Goal: Transaction & Acquisition: Subscribe to service/newsletter

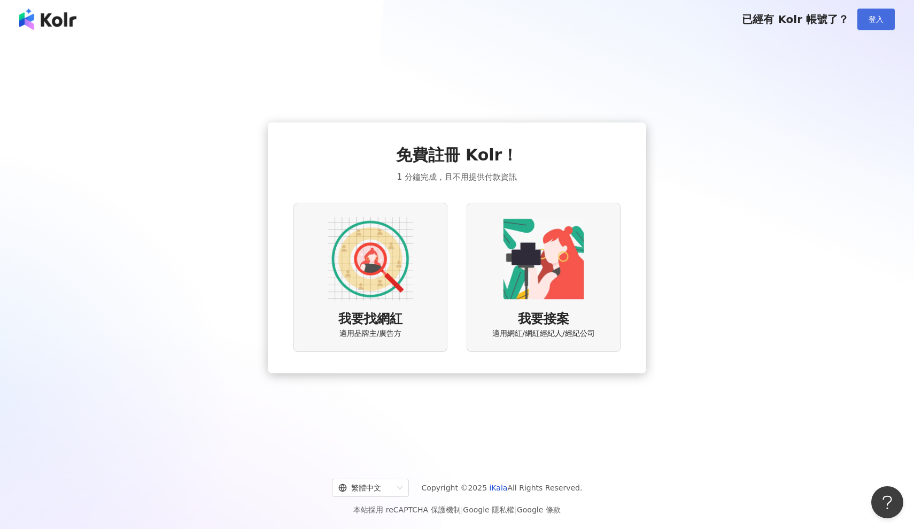
click at [879, 16] on span "登入" at bounding box center [876, 19] width 15 height 9
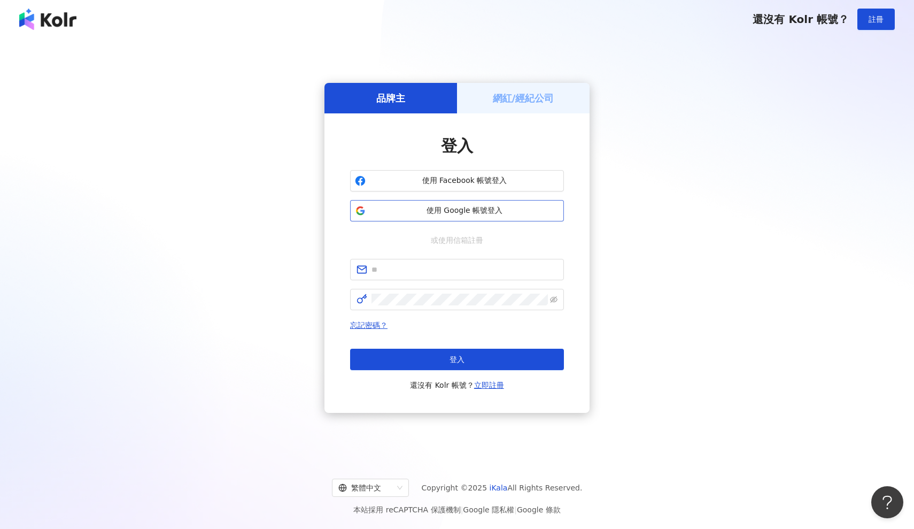
click at [494, 212] on span "使用 Google 帳號登入" at bounding box center [464, 210] width 189 height 11
click at [494, 211] on span "使用 Google 帳號登入" at bounding box center [464, 210] width 189 height 11
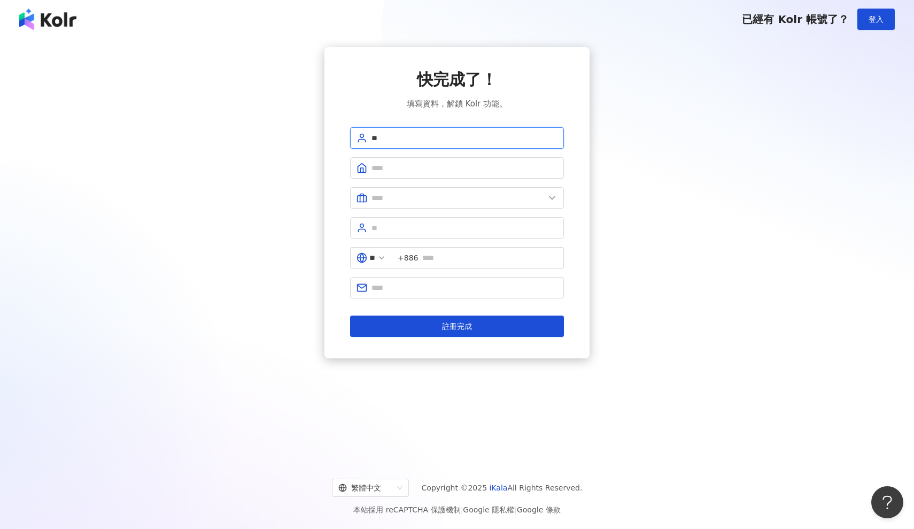
type input "*"
type input "***"
click at [448, 196] on input "text" at bounding box center [458, 198] width 173 height 12
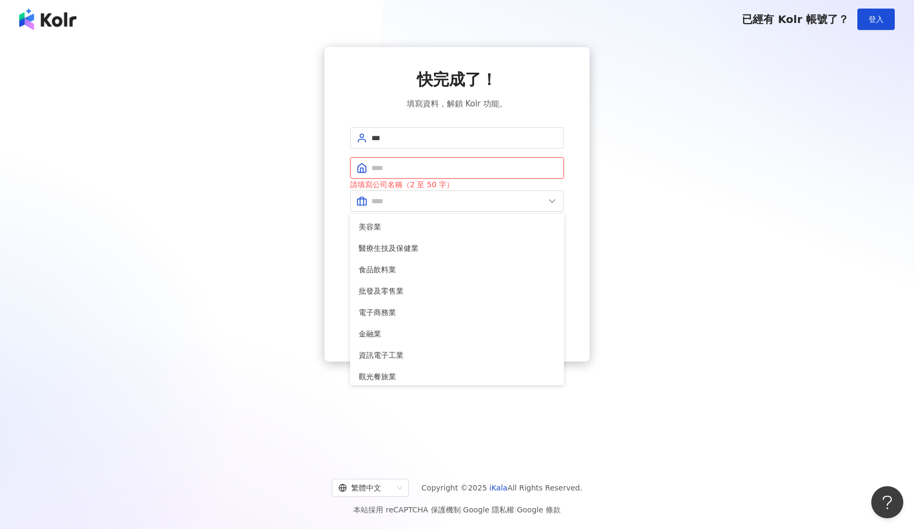
click at [448, 172] on input "text" at bounding box center [465, 168] width 186 height 12
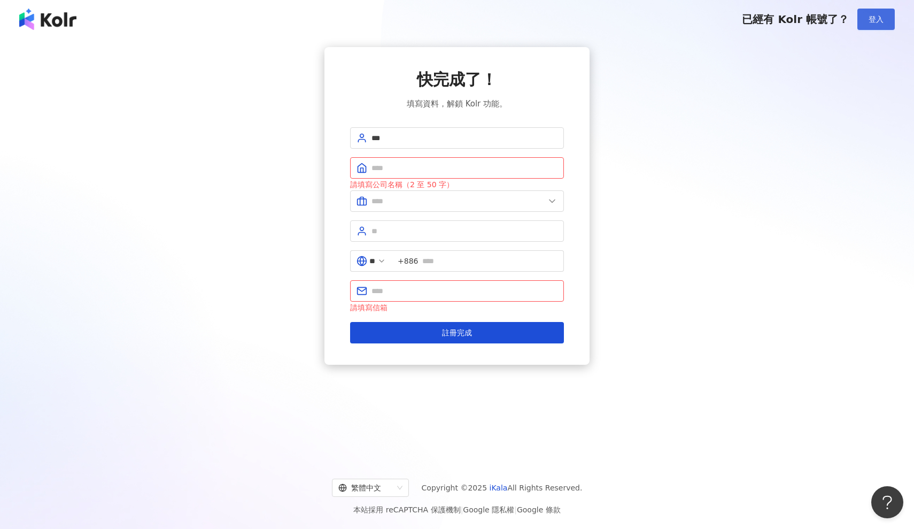
click at [866, 23] on button "登入" at bounding box center [876, 19] width 37 height 21
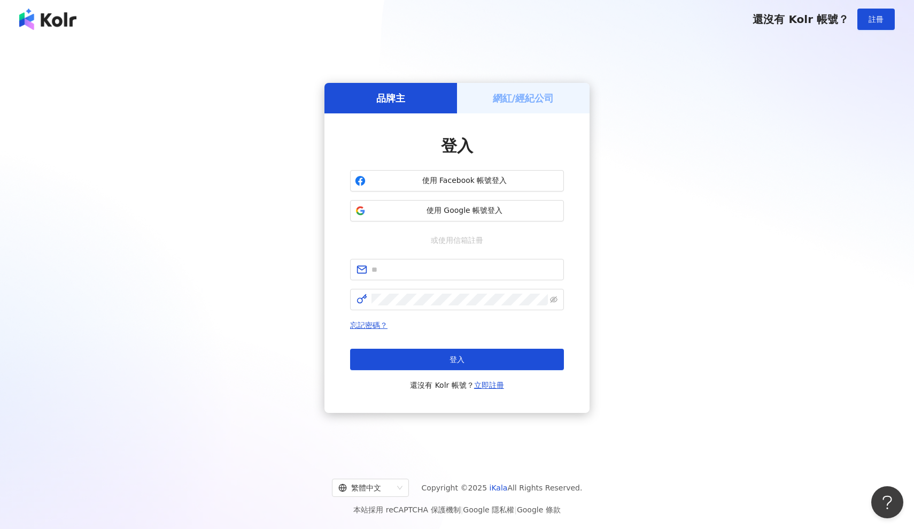
click at [523, 101] on h5 "網紅/經紀公司" at bounding box center [523, 97] width 61 height 13
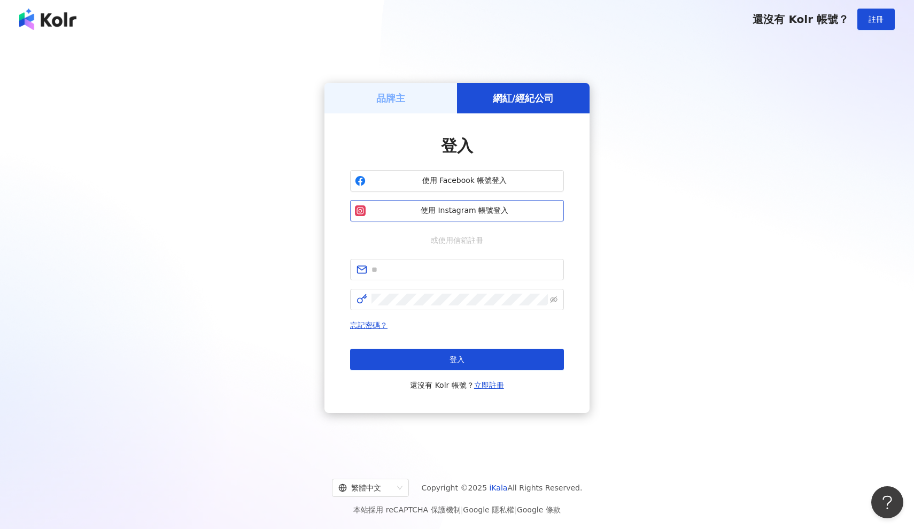
click at [480, 214] on span "使用 Instagram 帳號登入" at bounding box center [464, 210] width 189 height 11
click at [503, 212] on span "使用 Instagram 帳號登入" at bounding box center [464, 210] width 189 height 11
